Goal: Transaction & Acquisition: Purchase product/service

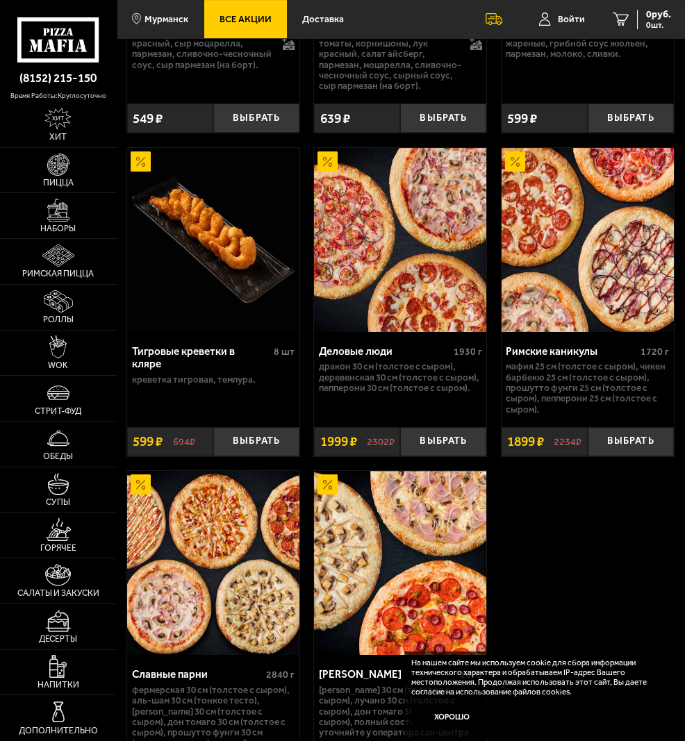
scroll to position [1019, 0]
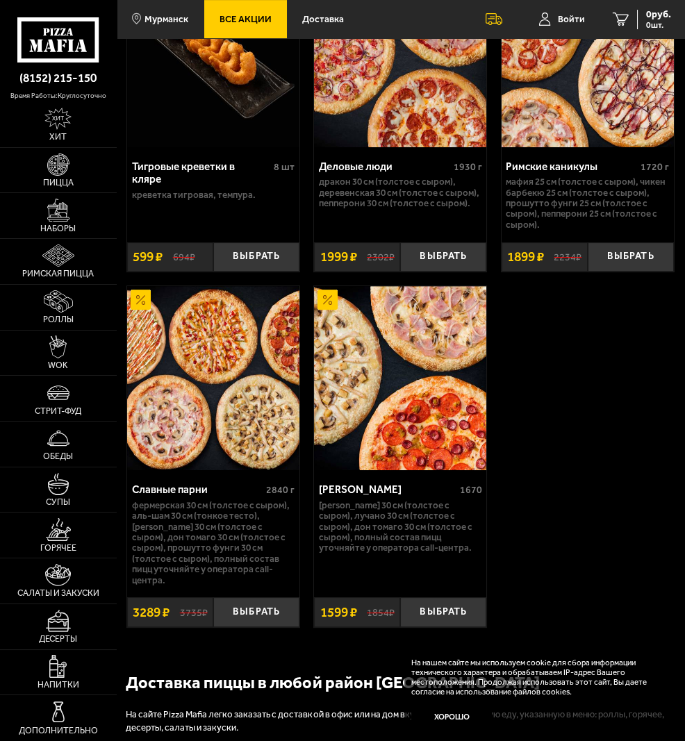
click at [235, 392] on img at bounding box center [213, 378] width 172 height 184
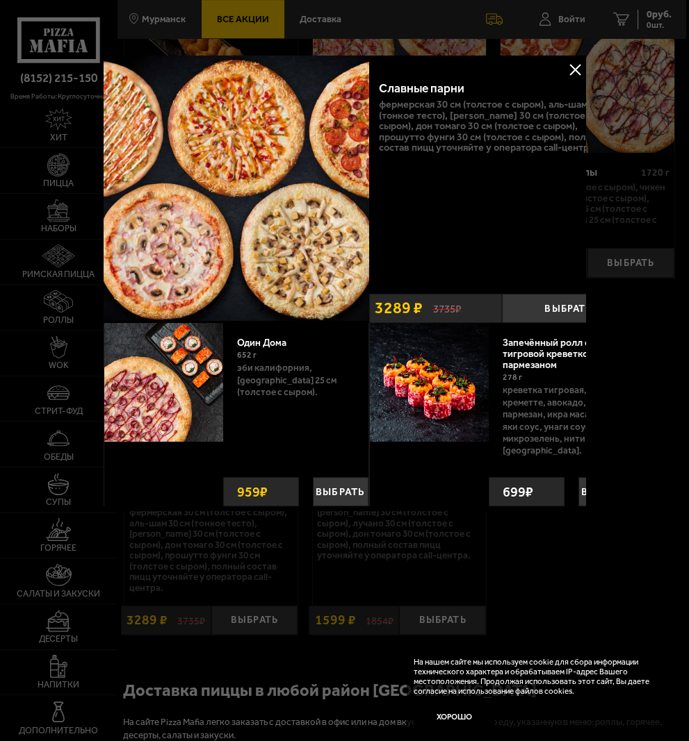
click at [50, 171] on div at bounding box center [344, 370] width 689 height 741
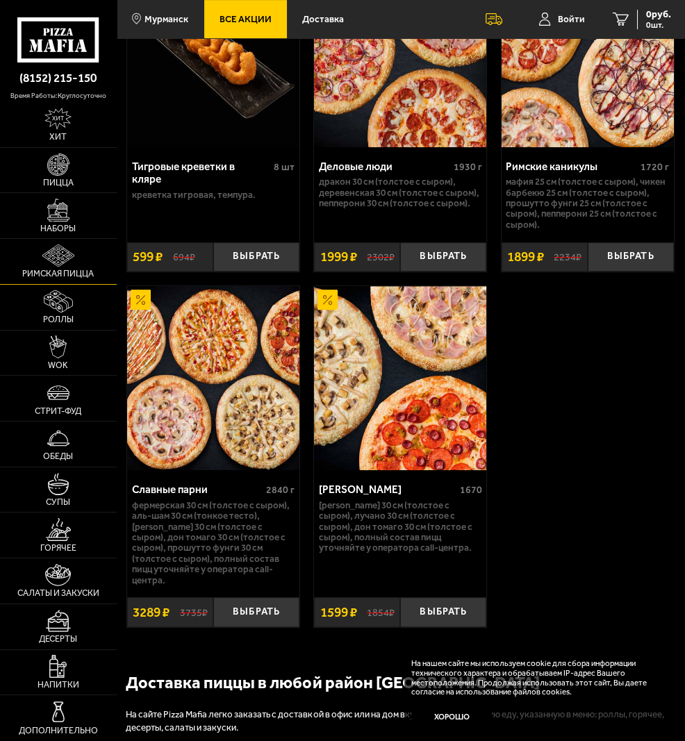
click at [55, 259] on img at bounding box center [58, 256] width 32 height 22
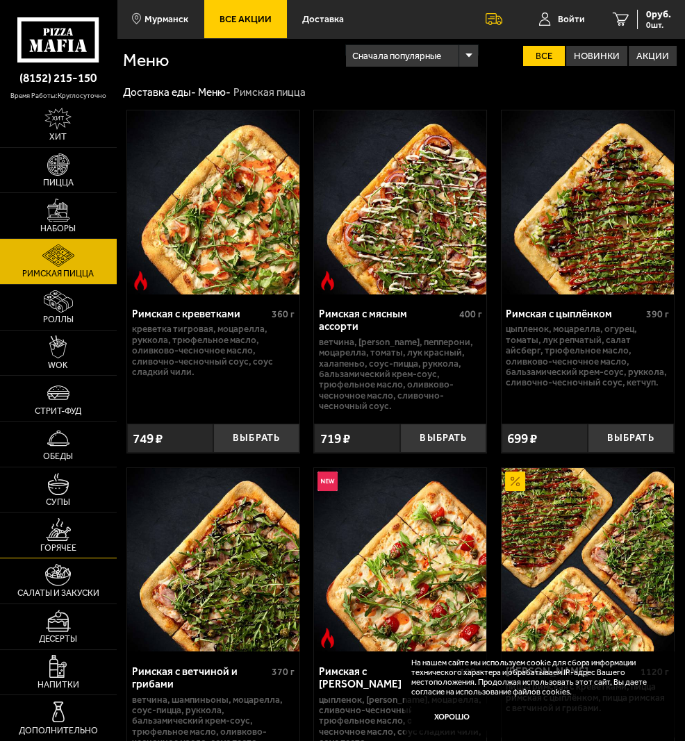
click at [52, 533] on img at bounding box center [58, 529] width 25 height 22
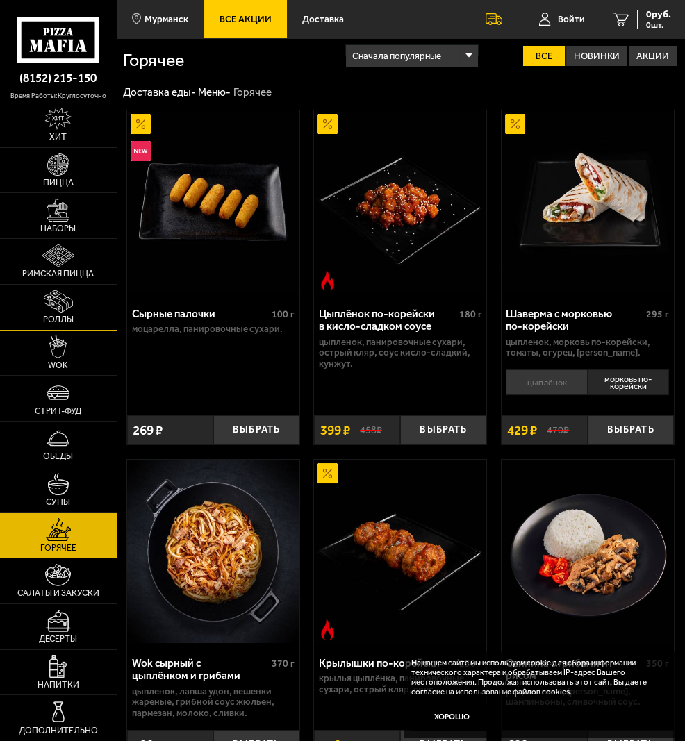
click at [49, 310] on img at bounding box center [58, 301] width 29 height 22
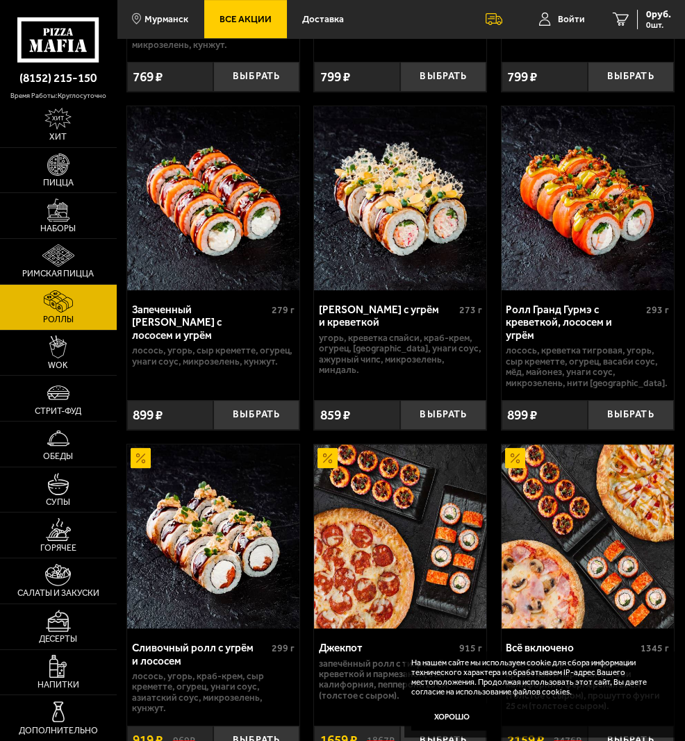
scroll to position [1204, 0]
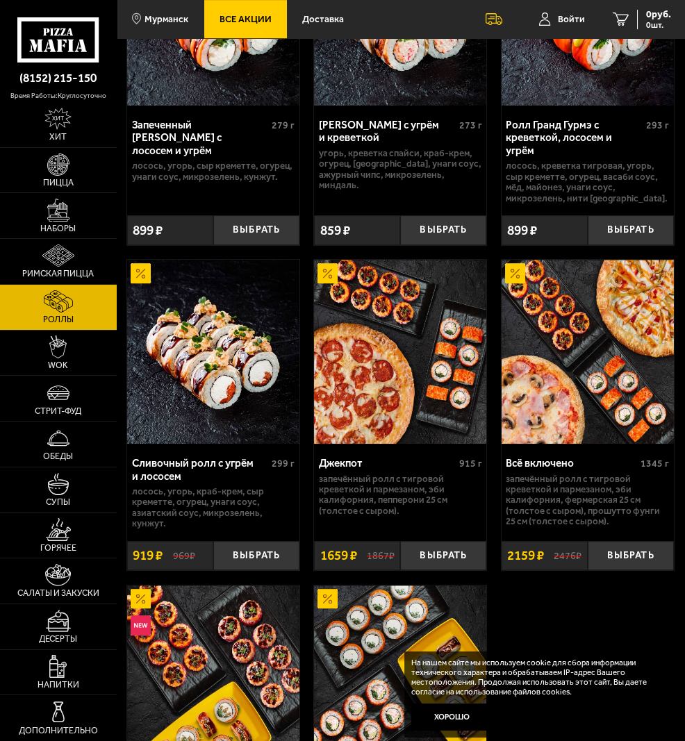
click at [422, 364] on img at bounding box center [400, 352] width 172 height 184
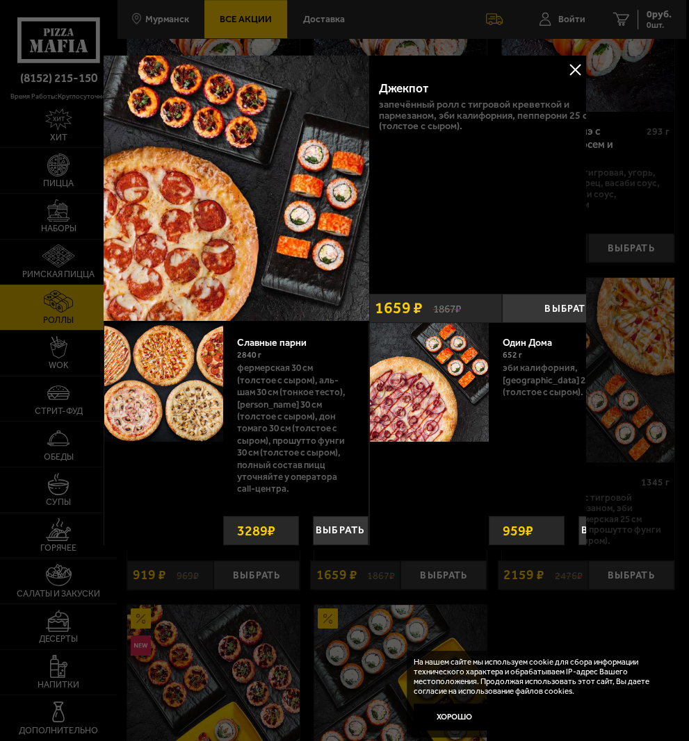
click at [572, 64] on button at bounding box center [574, 69] width 21 height 21
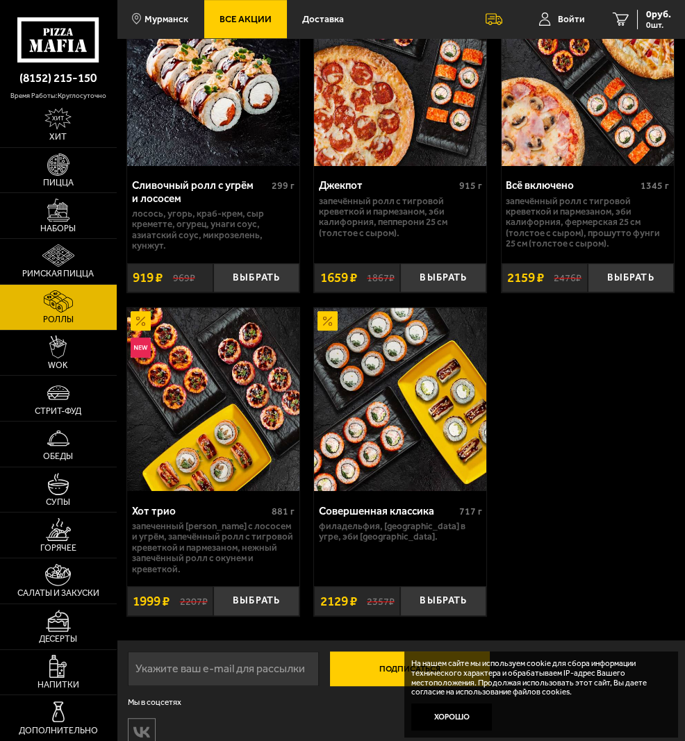
scroll to position [1575, 0]
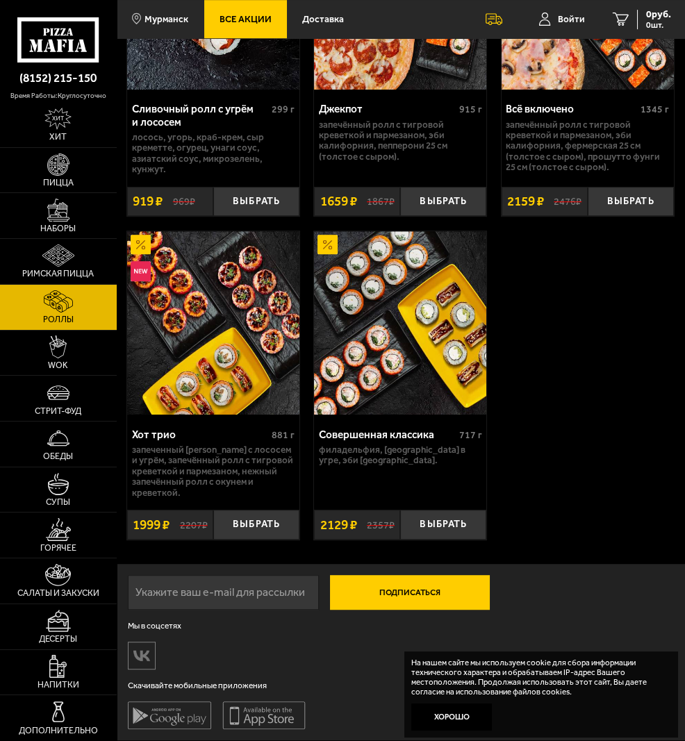
click at [261, 360] on img at bounding box center [213, 323] width 172 height 184
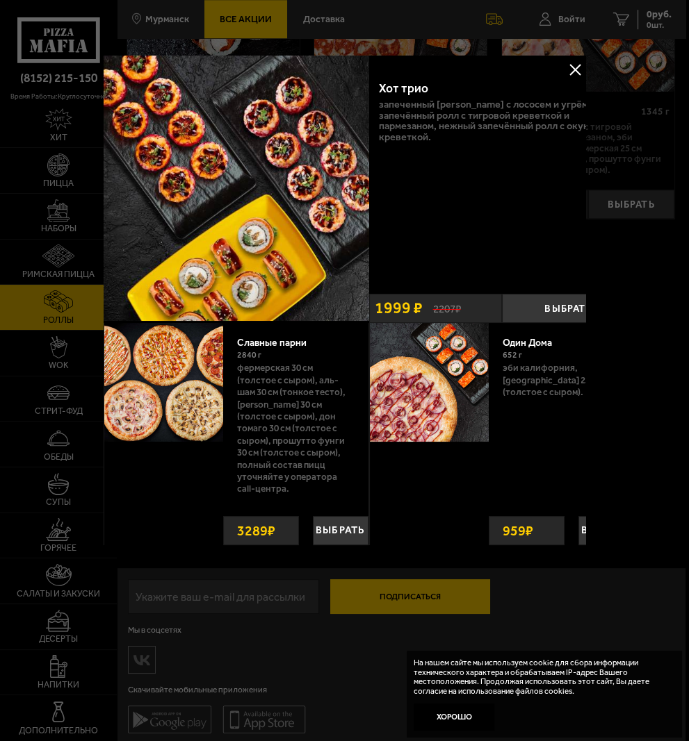
click at [570, 68] on button at bounding box center [574, 69] width 21 height 21
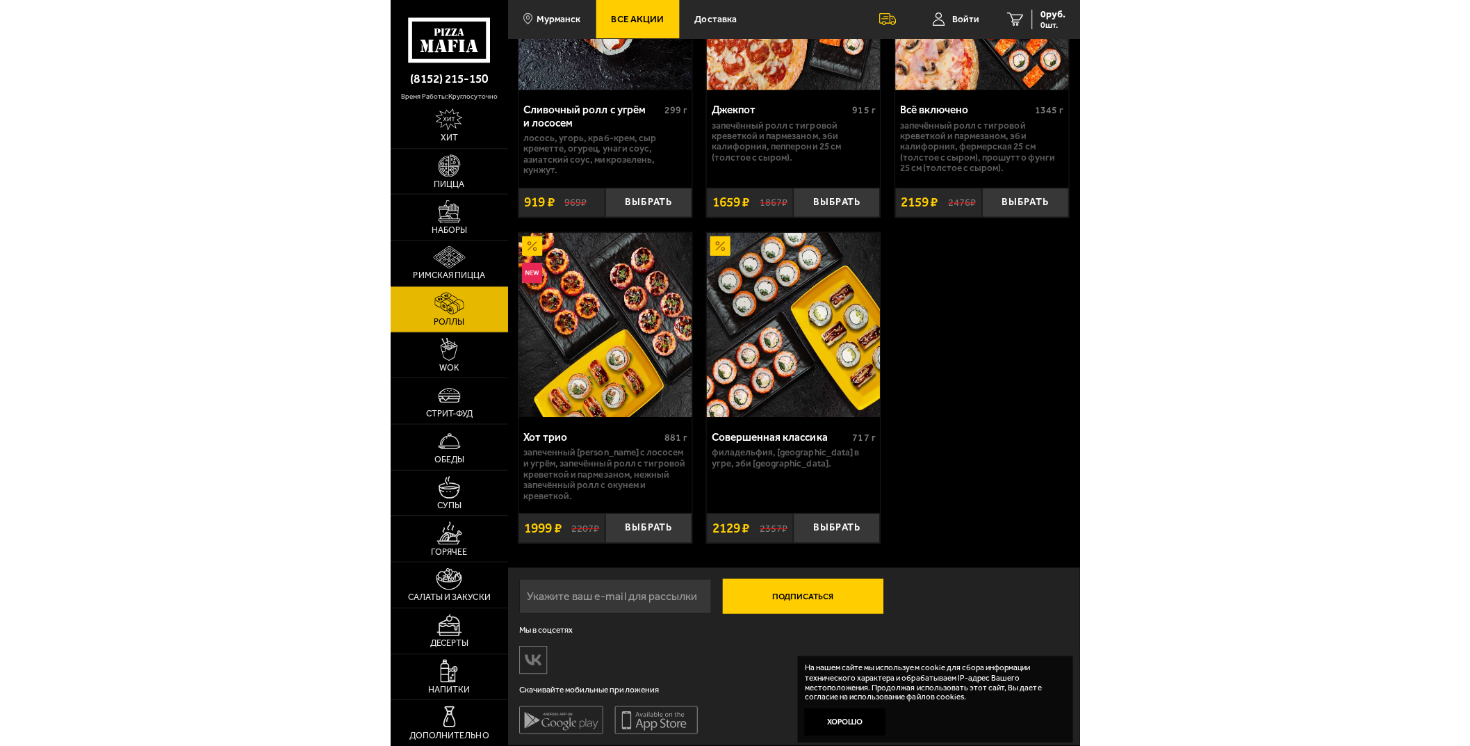
scroll to position [1082, 0]
